Goal: Use online tool/utility: Utilize a website feature to perform a specific function

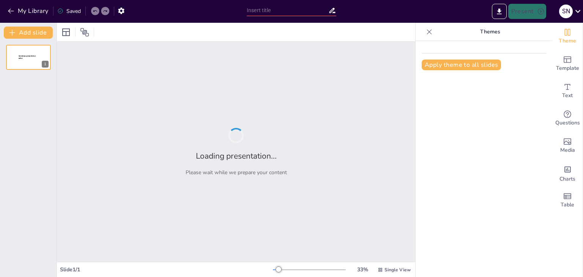
type input "Revitalizing Local Economies: The BuyWalkin Approach to Community Engagement"
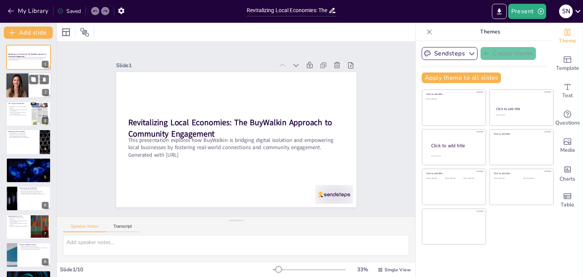
click at [42, 73] on div "Vision of BuyWalkin BuyWalkin's mission is to empower local economies. BuyWalki…" at bounding box center [29, 73] width 46 height 0
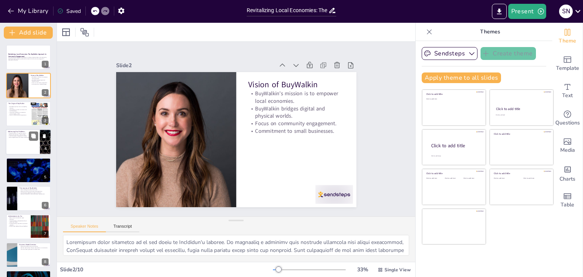
click at [20, 134] on p "Real-world discovery is often broken." at bounding box center [23, 135] width 30 height 2
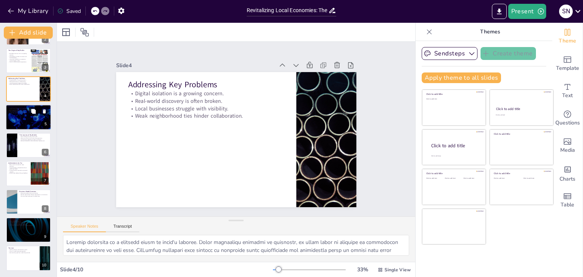
click at [33, 110] on icon at bounding box center [33, 111] width 5 height 5
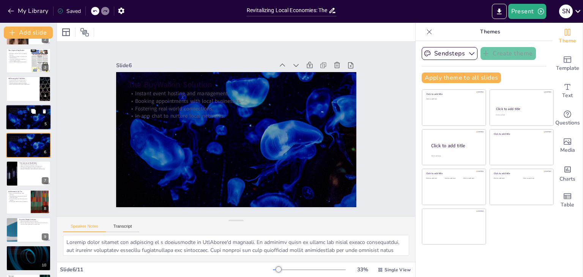
scroll to position [41, 0]
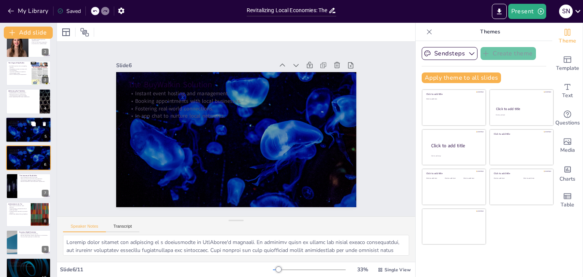
click at [43, 123] on icon at bounding box center [44, 124] width 3 height 4
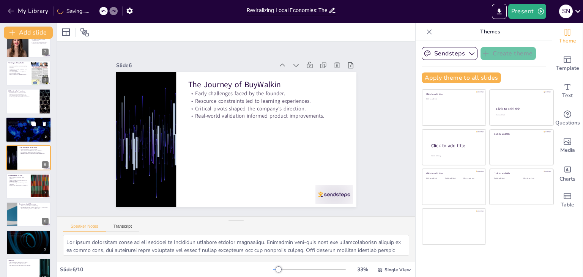
click at [23, 133] on div at bounding box center [29, 130] width 46 height 26
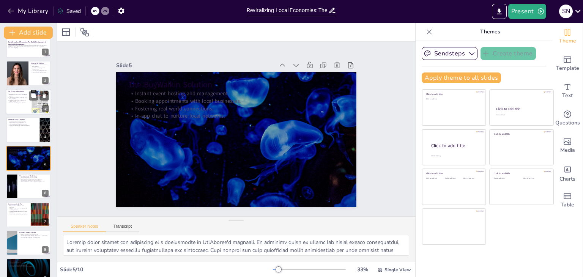
click at [24, 92] on div "The Origin of BuyWalkin" at bounding box center [18, 91] width 21 height 3
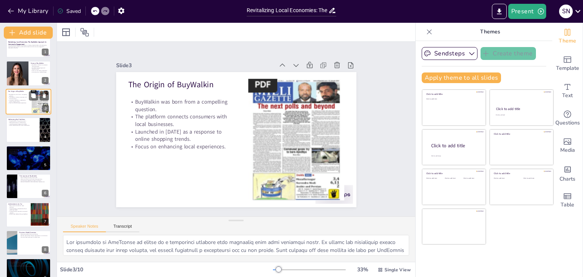
scroll to position [0, 0]
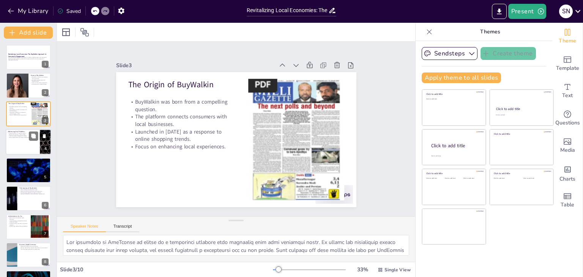
click at [20, 134] on p "Real-world discovery is often broken." at bounding box center [23, 135] width 30 height 2
type textarea "Digital isolation is a pressing issue in [DATE] society. While technology conne…"
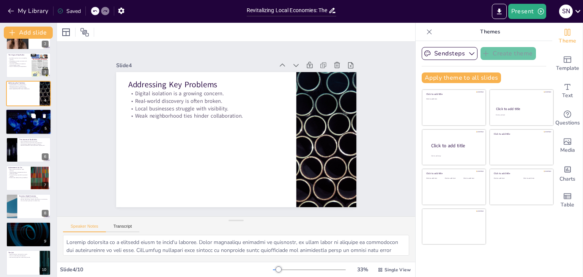
scroll to position [53, 0]
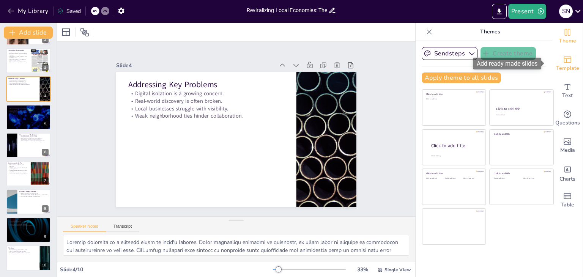
click at [563, 66] on span "Template" at bounding box center [567, 68] width 23 height 8
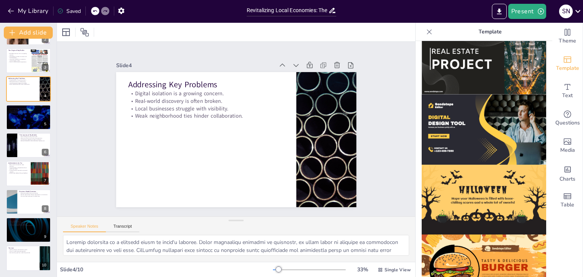
scroll to position [727, 0]
